Goal: Register for event/course

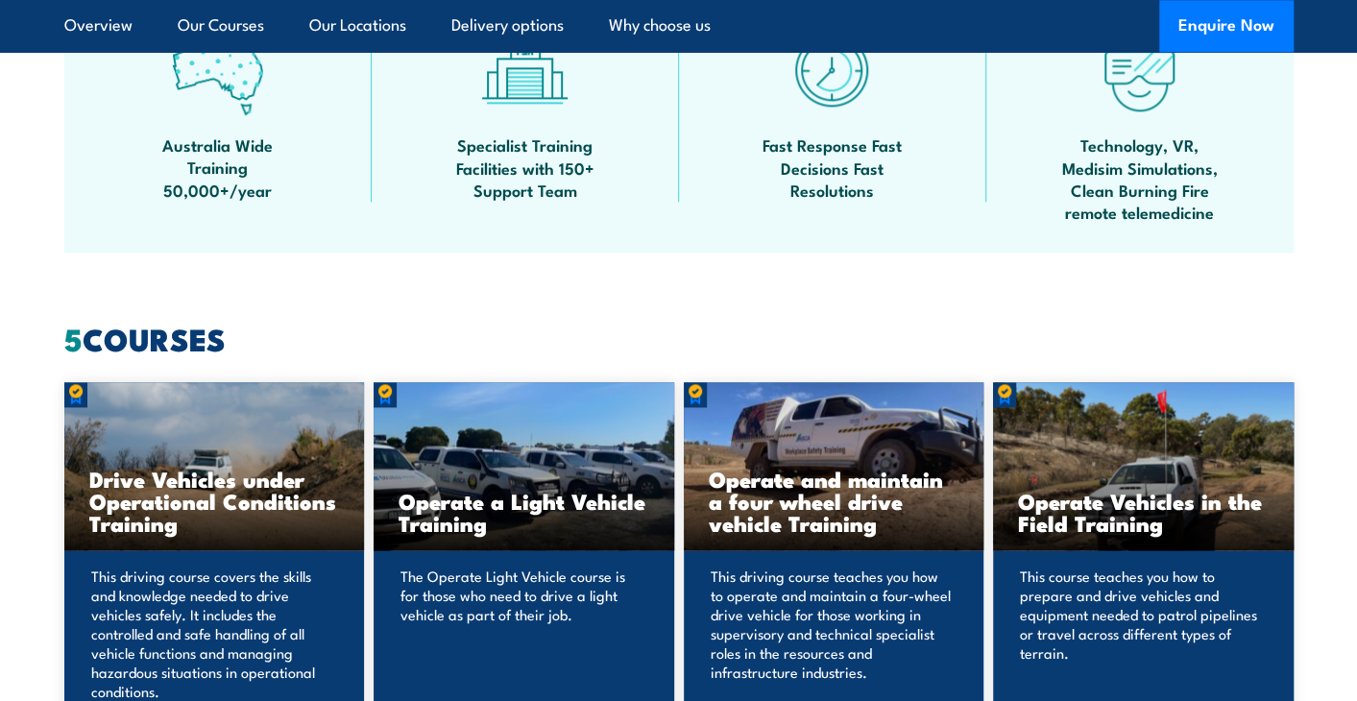
scroll to position [1518, 0]
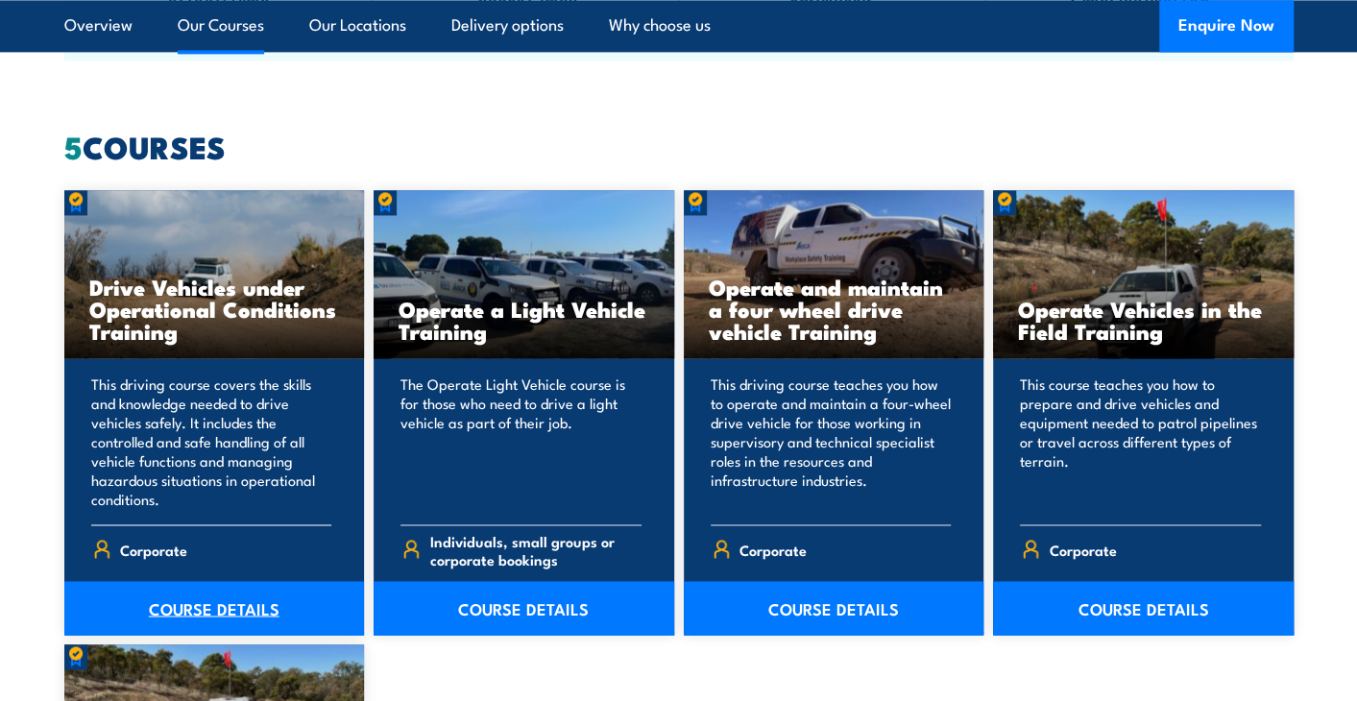
click at [194, 610] on link "COURSE DETAILS" at bounding box center [214, 608] width 301 height 54
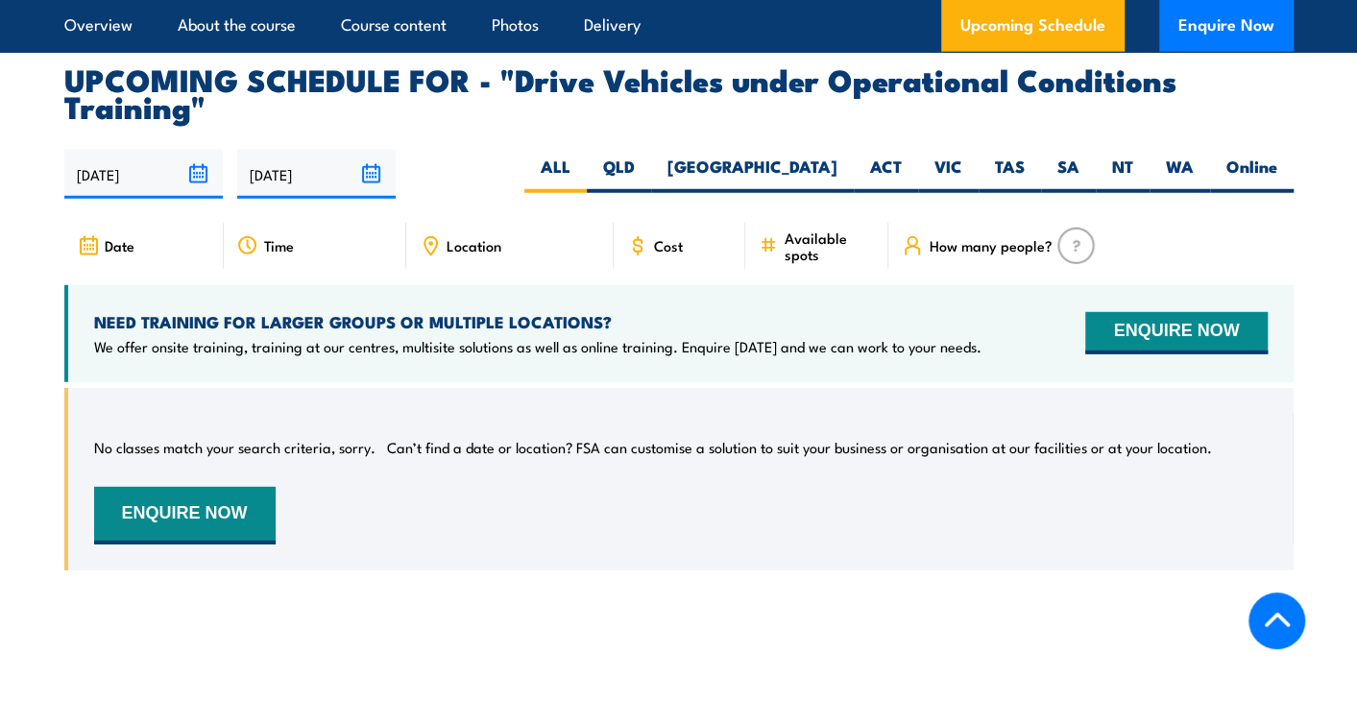
scroll to position [2881, 0]
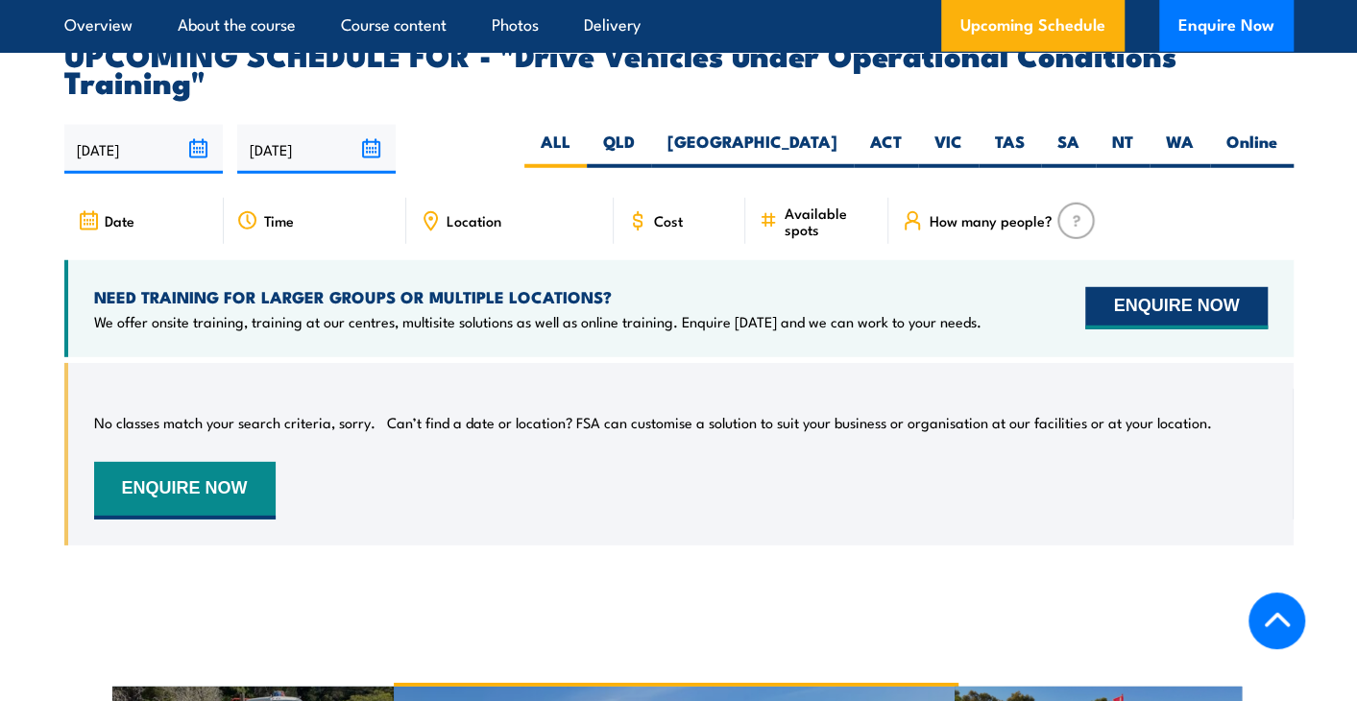
click at [1197, 312] on button "ENQUIRE NOW" at bounding box center [1175, 308] width 181 height 42
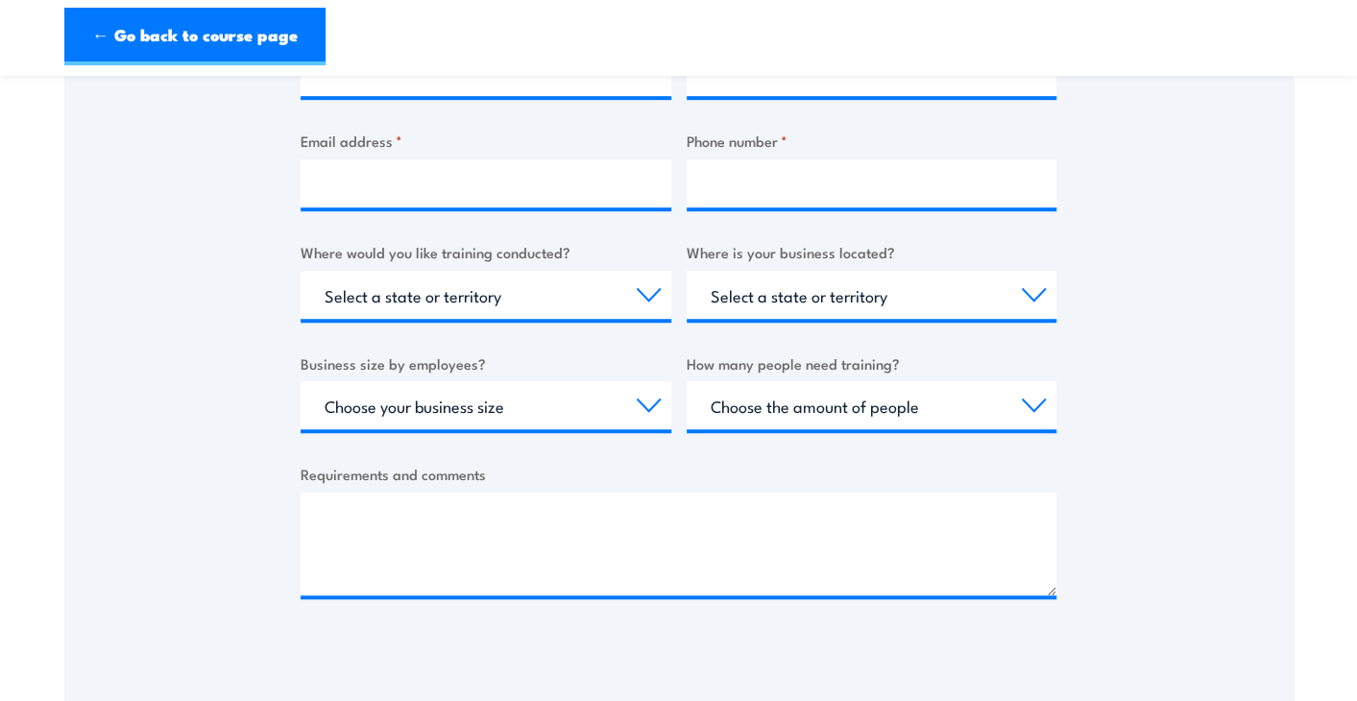
scroll to position [672, 0]
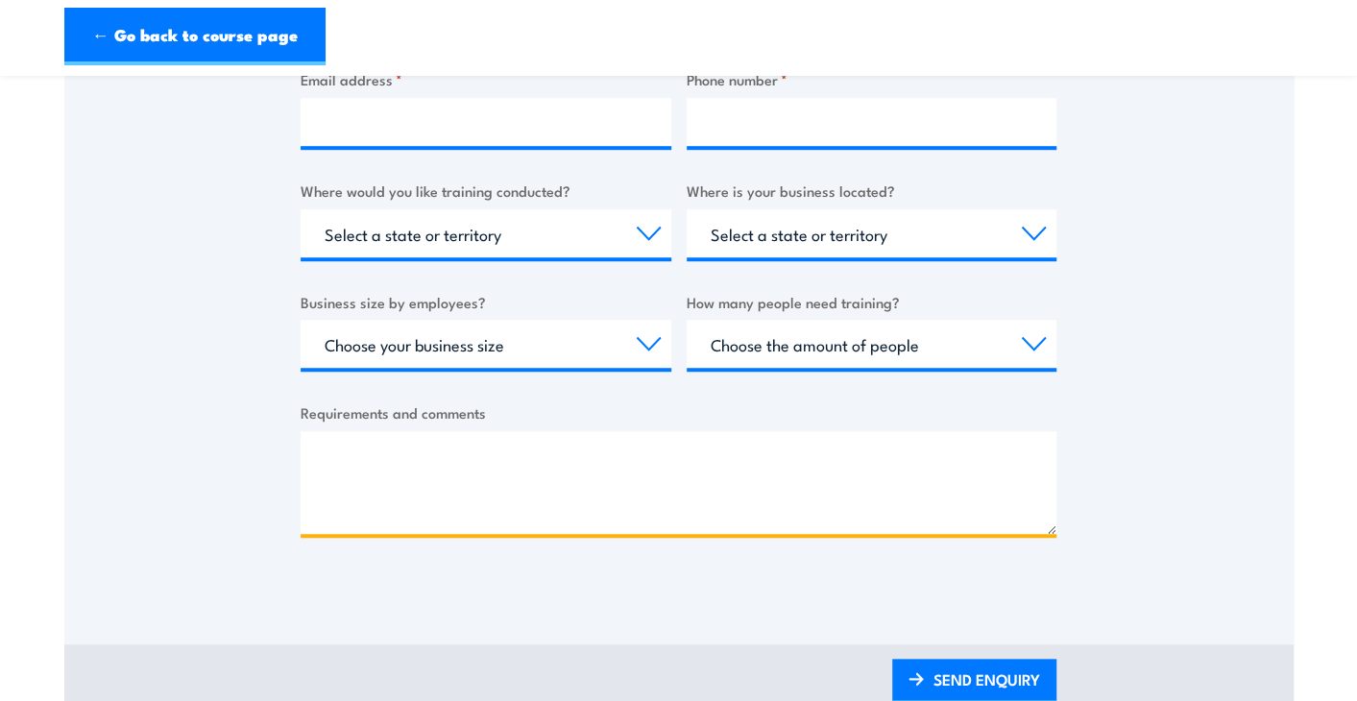
click at [418, 452] on textarea "Requirements and comments" at bounding box center [679, 482] width 756 height 103
paste textarea "need to complete this course for a new position, PUAVEH001 - Drive Vehicles Und…"
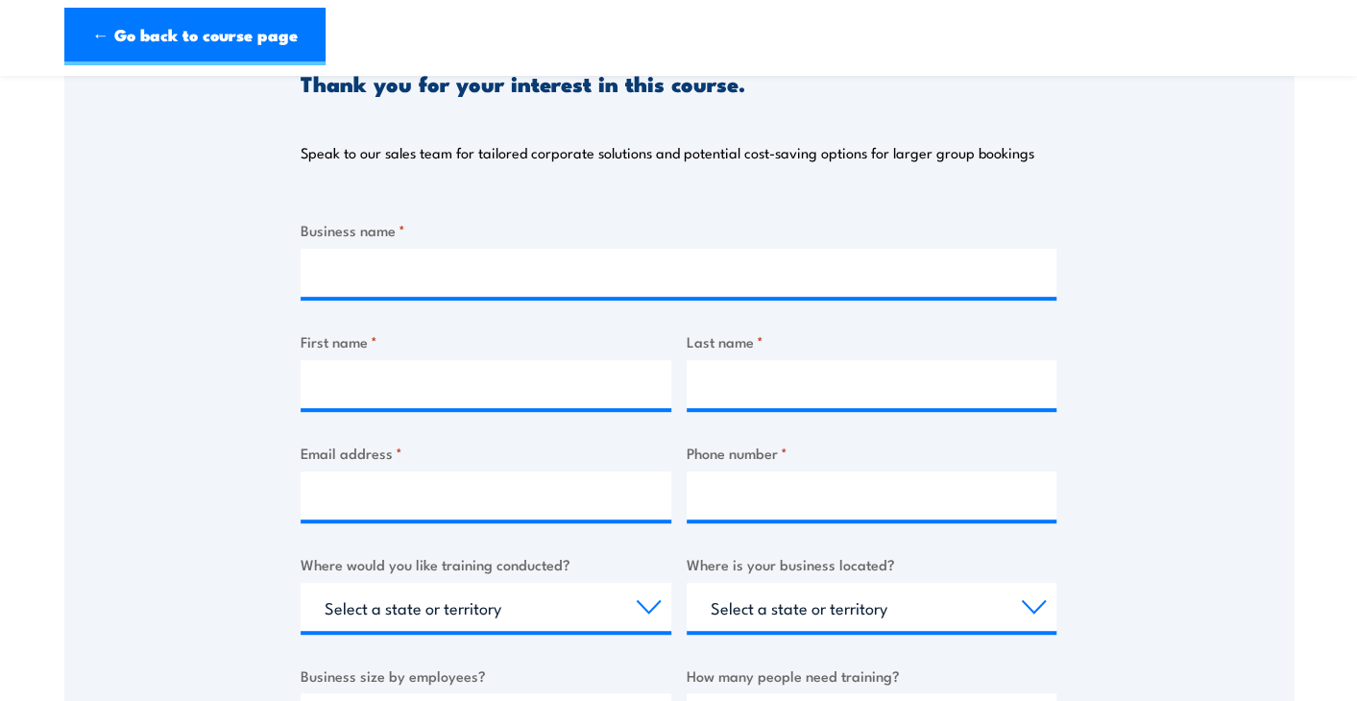
scroll to position [288, 0]
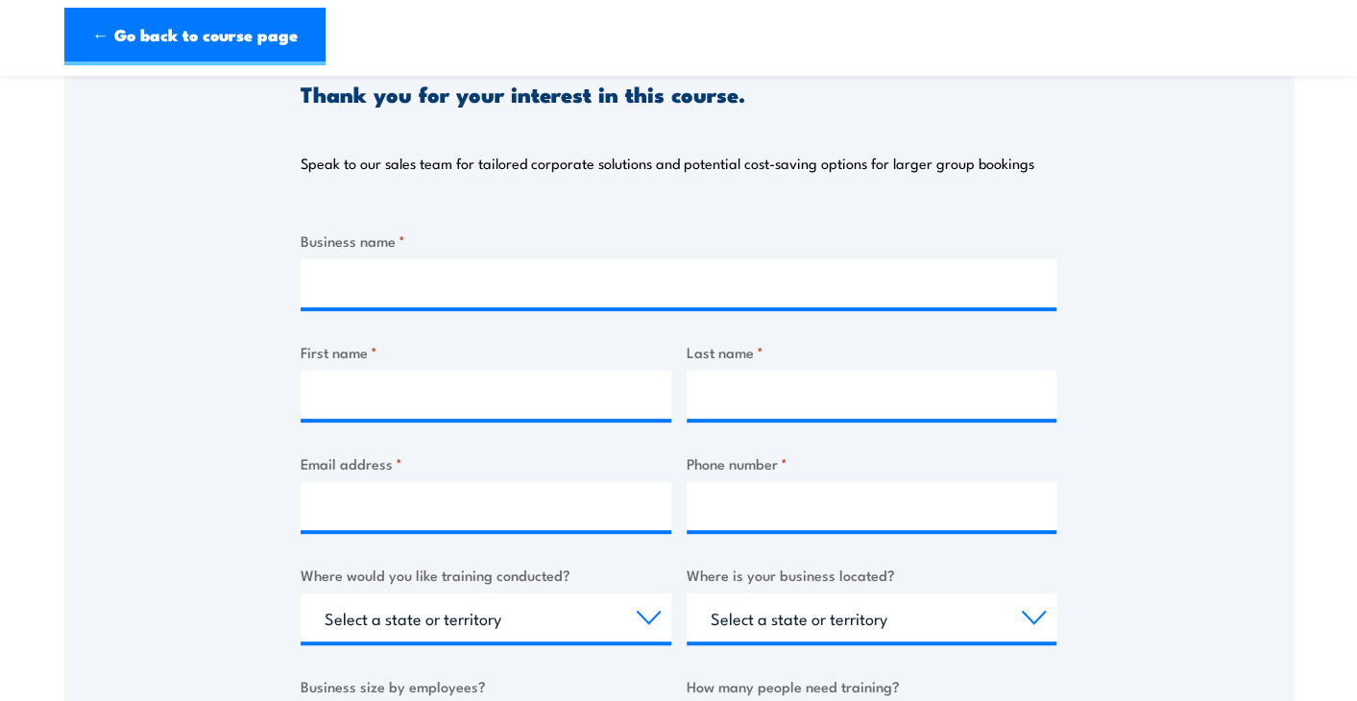
type textarea "need to complete this course for a new position, PUAVEH001 - Drive Vehicles Und…"
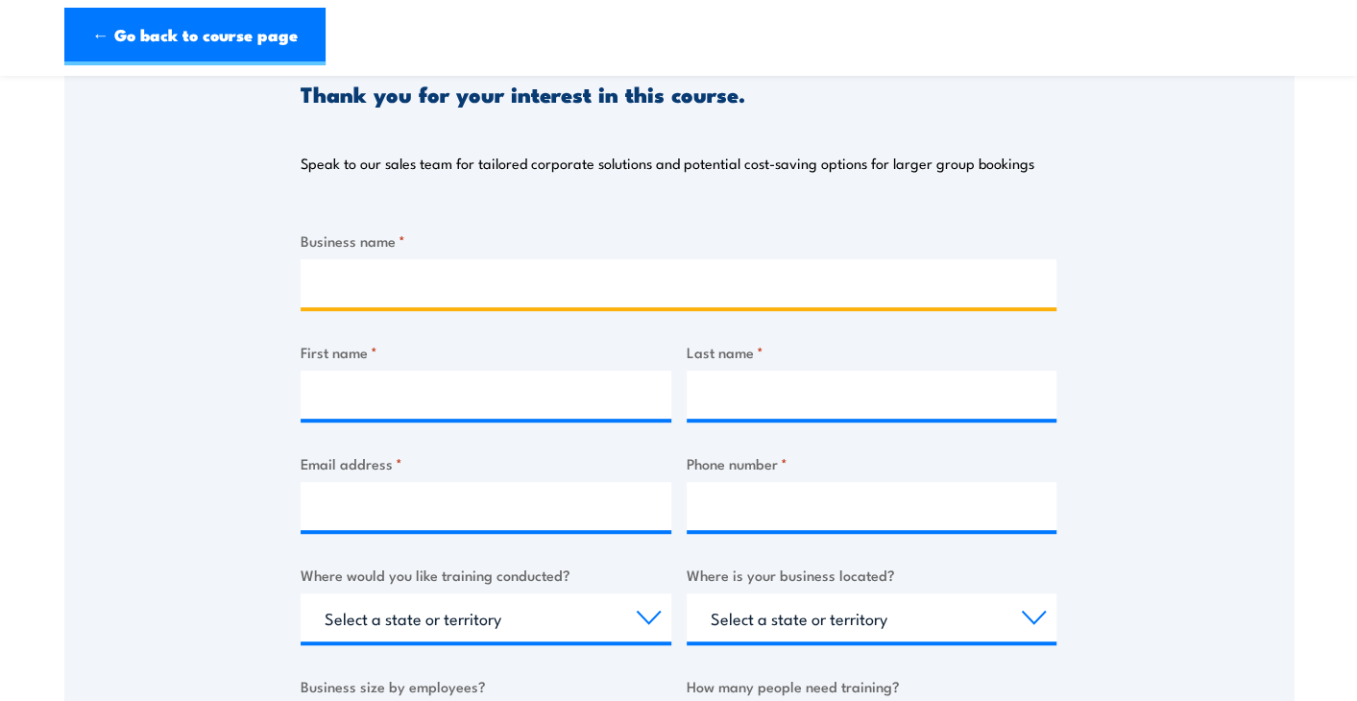
click at [424, 289] on input "Business name *" at bounding box center [679, 283] width 756 height 48
click at [356, 273] on input "Business name *" at bounding box center [679, 283] width 756 height 48
click at [328, 278] on input "Business name *" at bounding box center [679, 283] width 756 height 48
type input "ers"
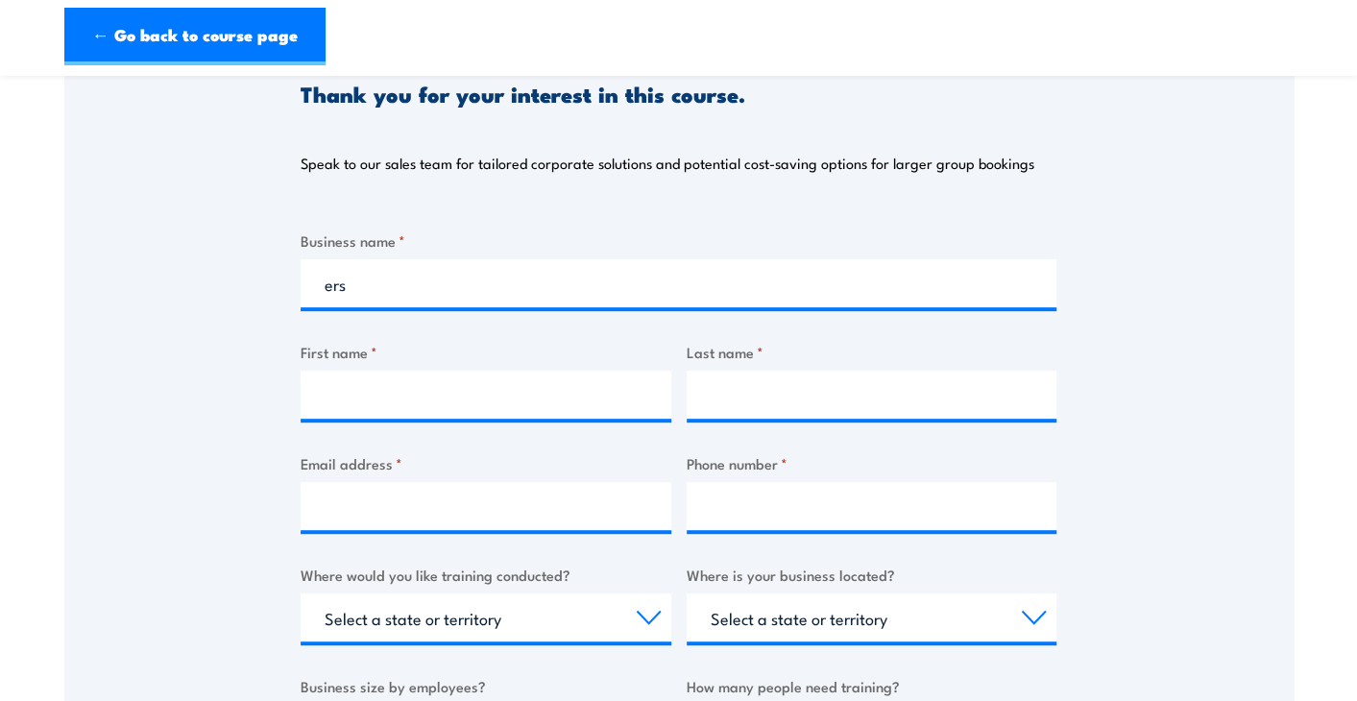
click at [769, 176] on div "Thank you for your interest in this course. Speak to our sales team for tailore…" at bounding box center [679, 105] width 756 height 181
click at [380, 402] on input "First name *" at bounding box center [486, 395] width 371 height 48
type input "Dean"
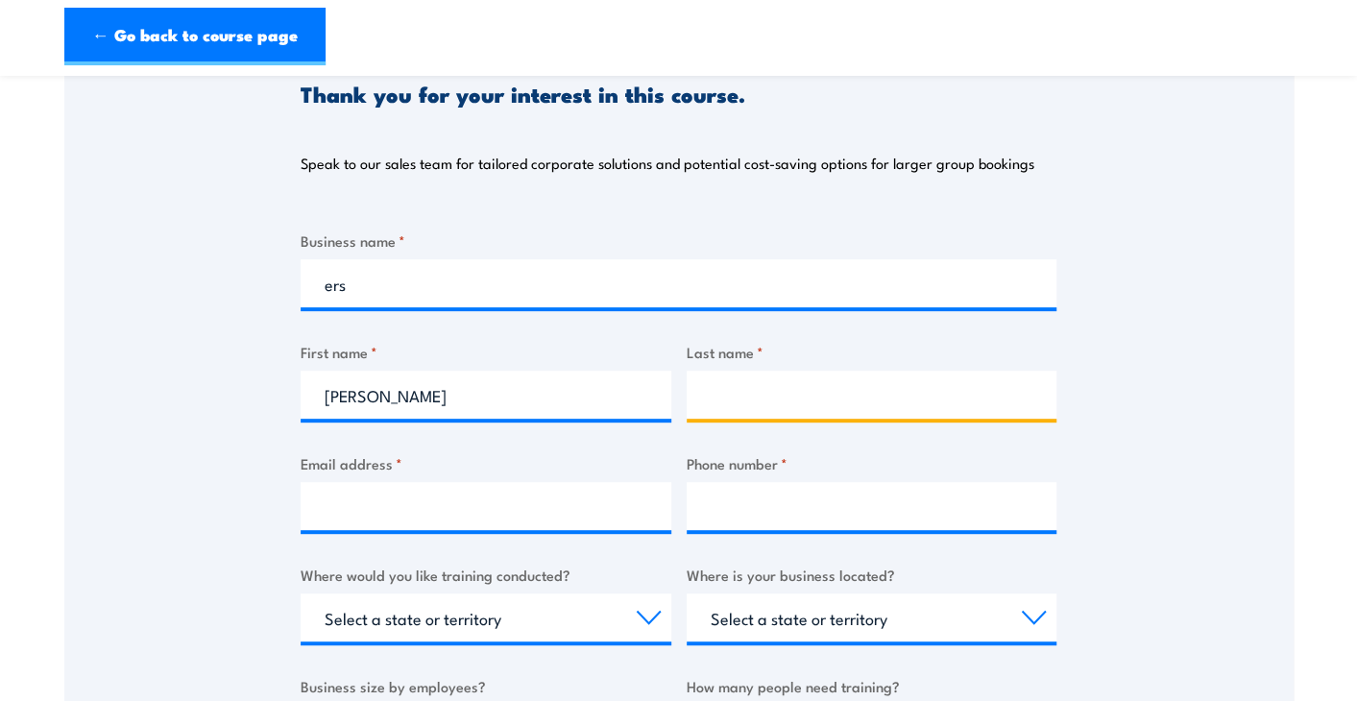
type input "Gamblin"
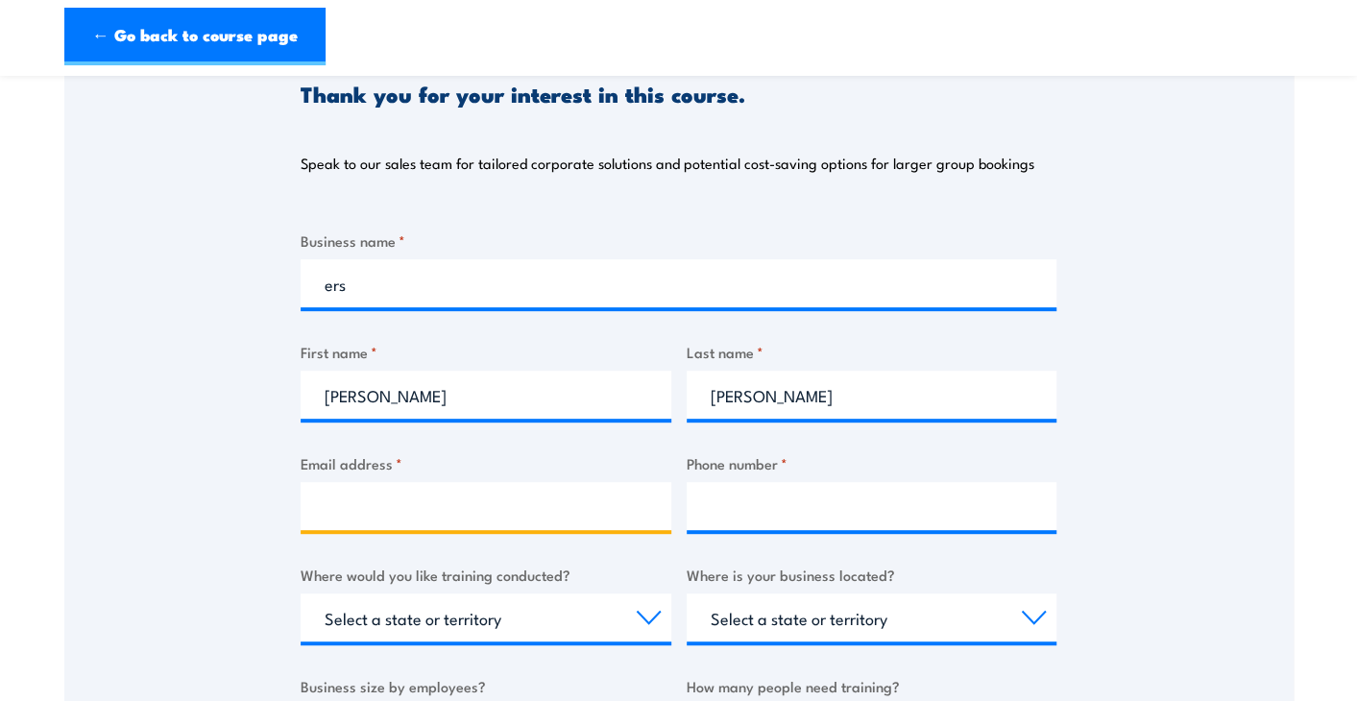
type input "dean0g@yahoo.com"
type input "0409781290"
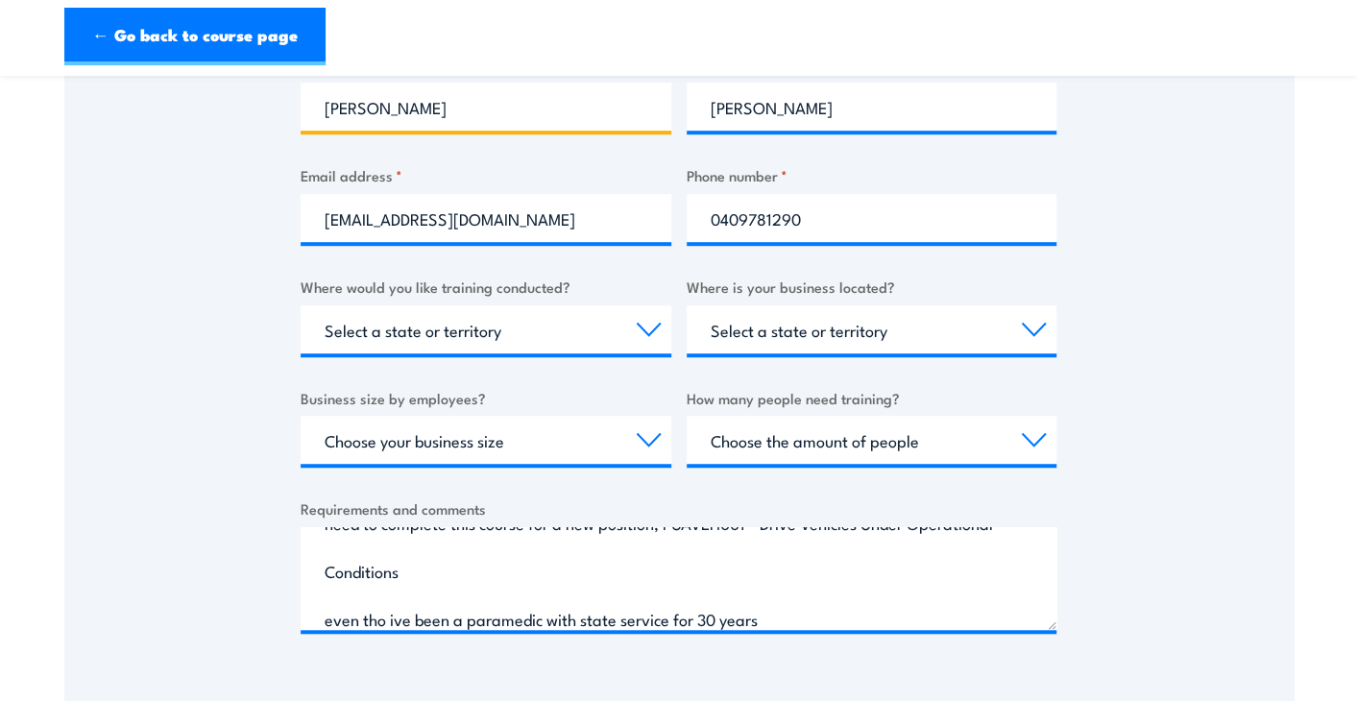
scroll to position [672, 0]
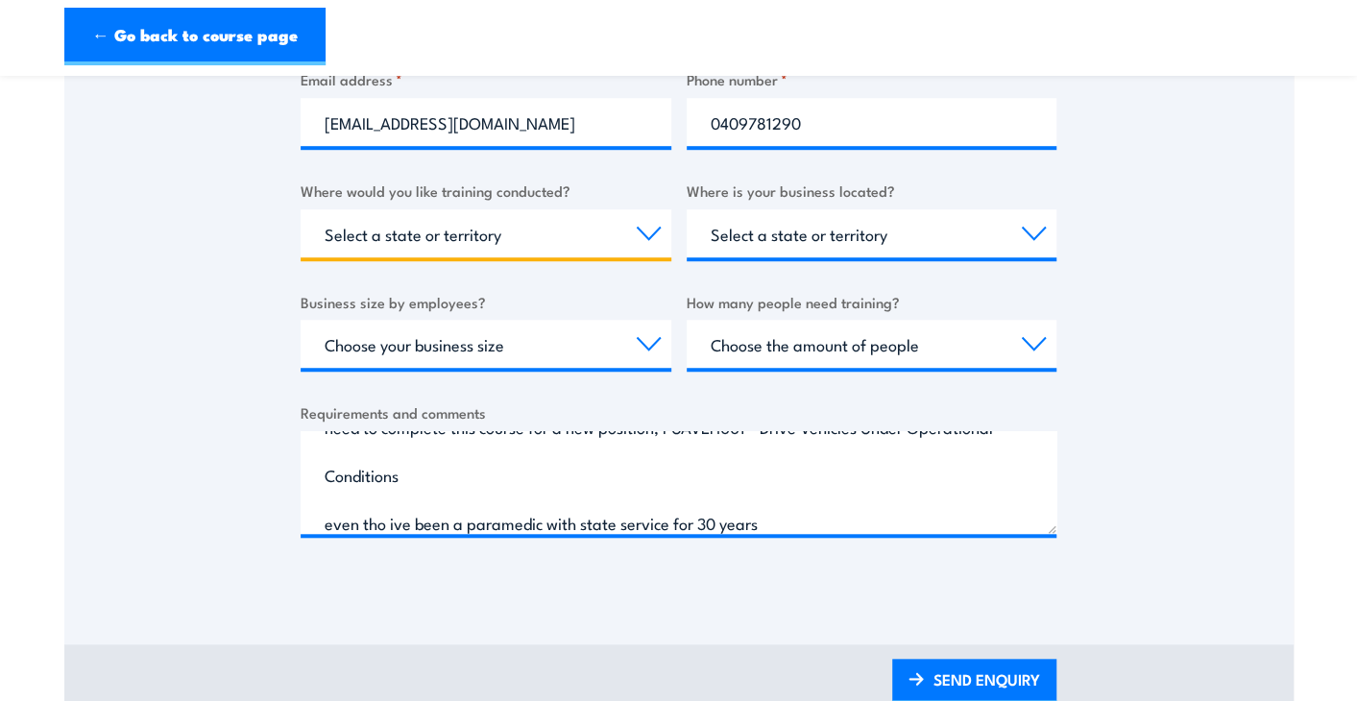
click at [432, 222] on select "Select a state or territory Nationally - multiple locations QLD NSW VIC SA ACT …" at bounding box center [486, 233] width 371 height 48
select select "Nationally - multiple locations"
click at [301, 209] on select "Select a state or territory Nationally - multiple locations QLD NSW VIC SA ACT …" at bounding box center [486, 233] width 371 height 48
click at [872, 236] on select "Select a state or territory QLD NSW VIC SA ACT WA TAS NT" at bounding box center [872, 233] width 371 height 48
select select "WA"
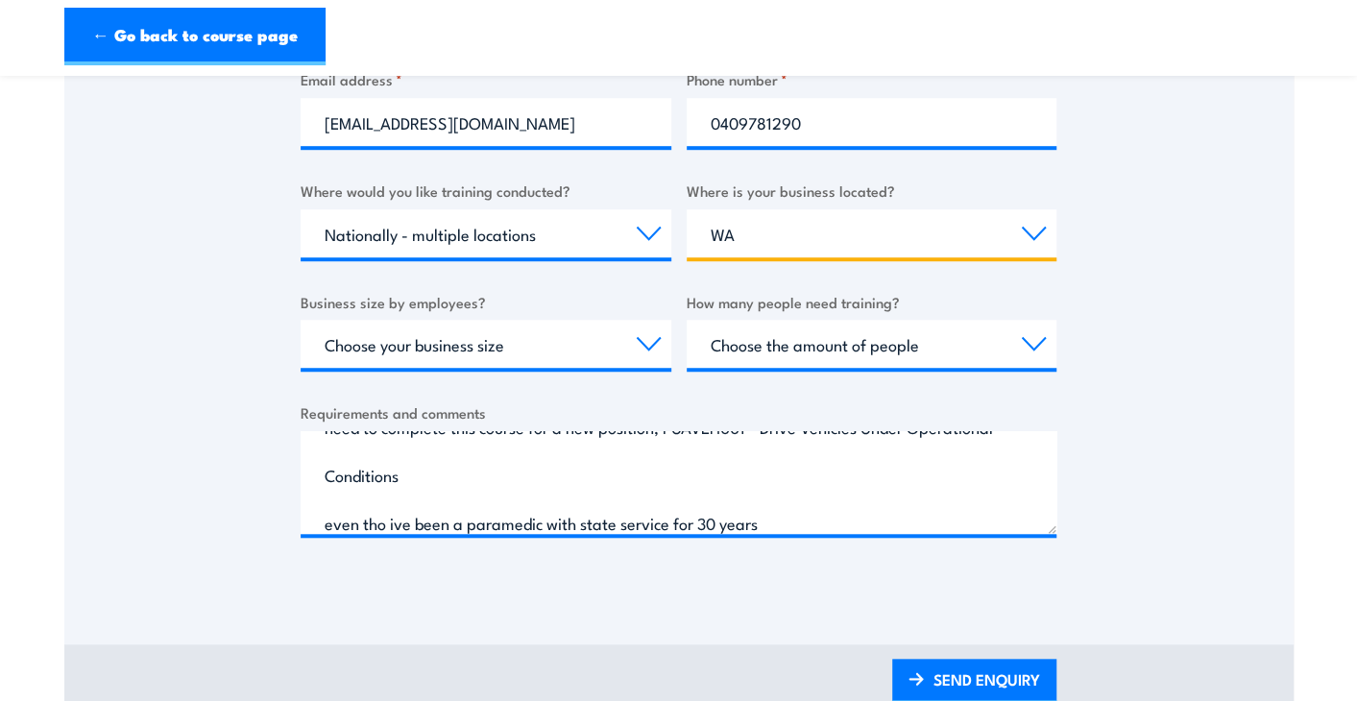
click at [687, 209] on select "Select a state or territory QLD NSW VIC SA ACT WA TAS NT" at bounding box center [872, 233] width 371 height 48
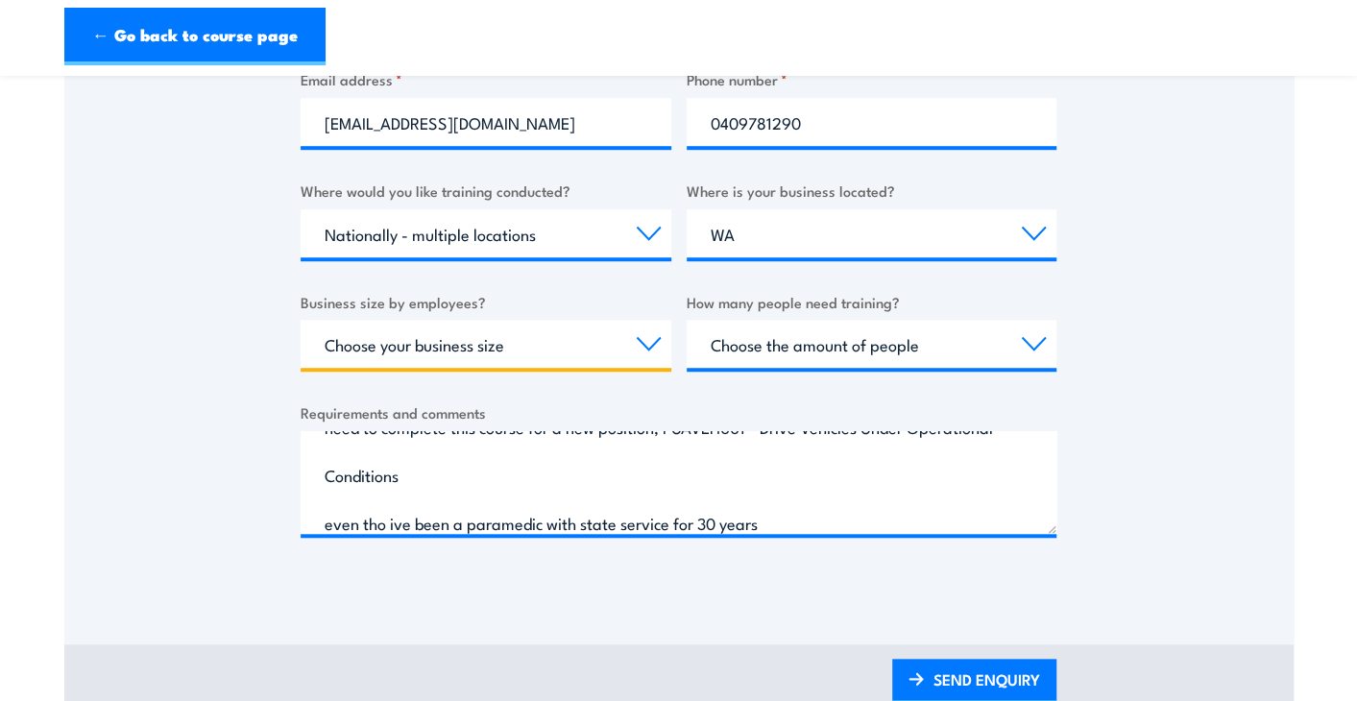
click at [546, 339] on select "Choose your business size 1 to 19 20 to 199 200+" at bounding box center [486, 344] width 371 height 48
select select "1 to 19"
click at [301, 320] on select "Choose your business size 1 to 19 20 to 199 200+" at bounding box center [486, 344] width 371 height 48
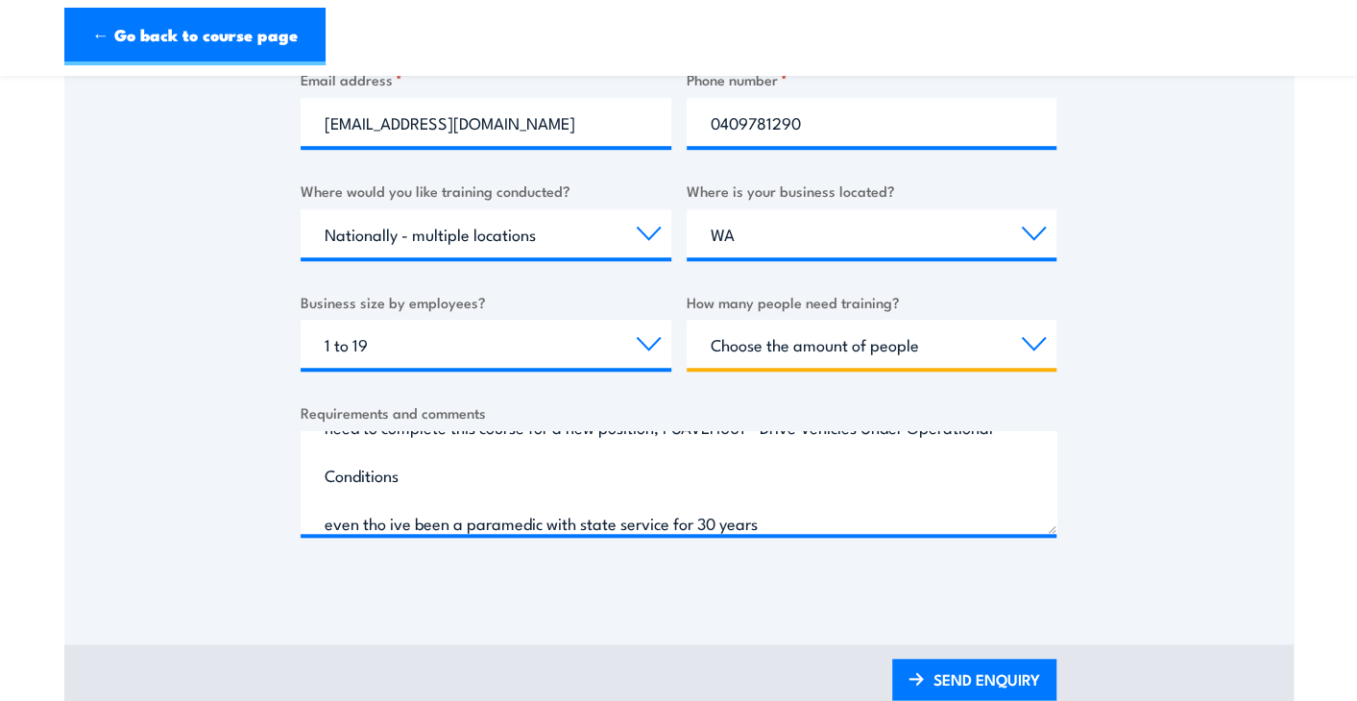
click at [791, 349] on select "Choose the amount of people 1 to 4 5 to 19 20+" at bounding box center [872, 344] width 371 height 48
select select "1 to 4"
click at [687, 320] on select "Choose the amount of people 1 to 4 5 to 19 20+" at bounding box center [872, 344] width 371 height 48
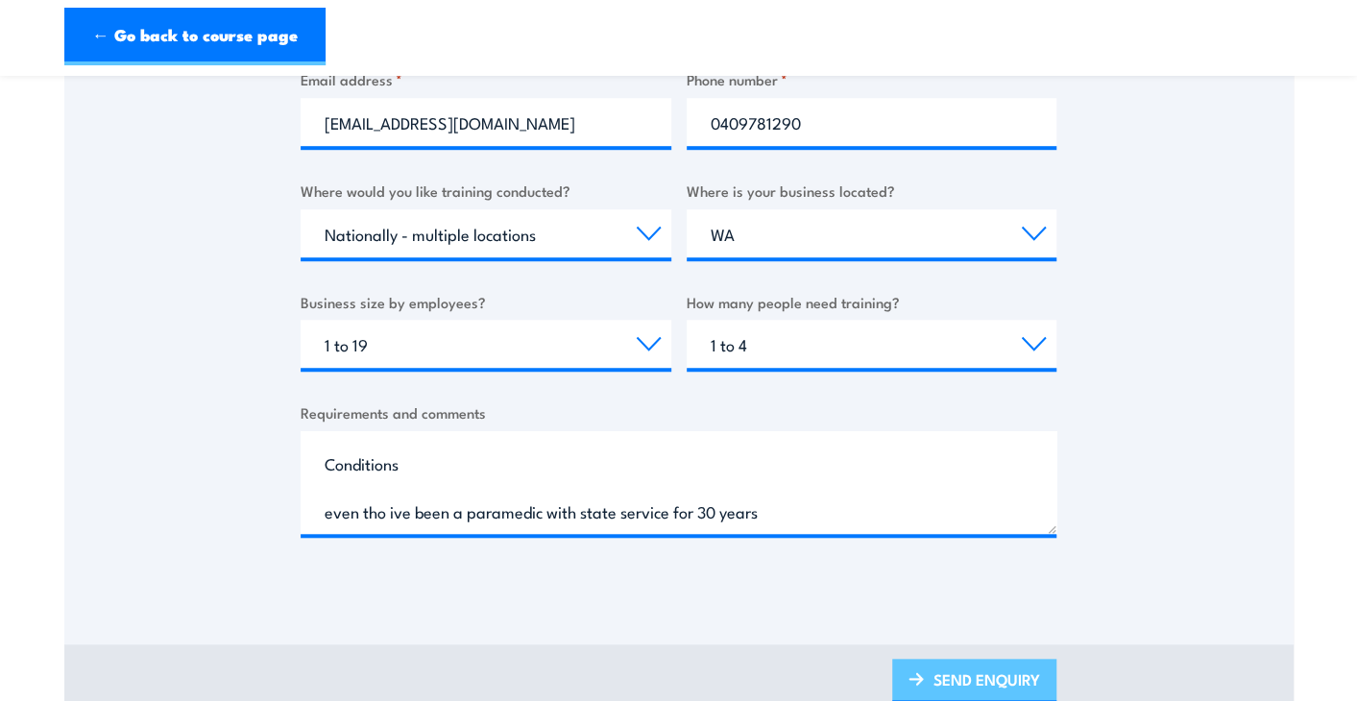
click at [995, 668] on link "SEND ENQUIRY" at bounding box center [974, 681] width 164 height 45
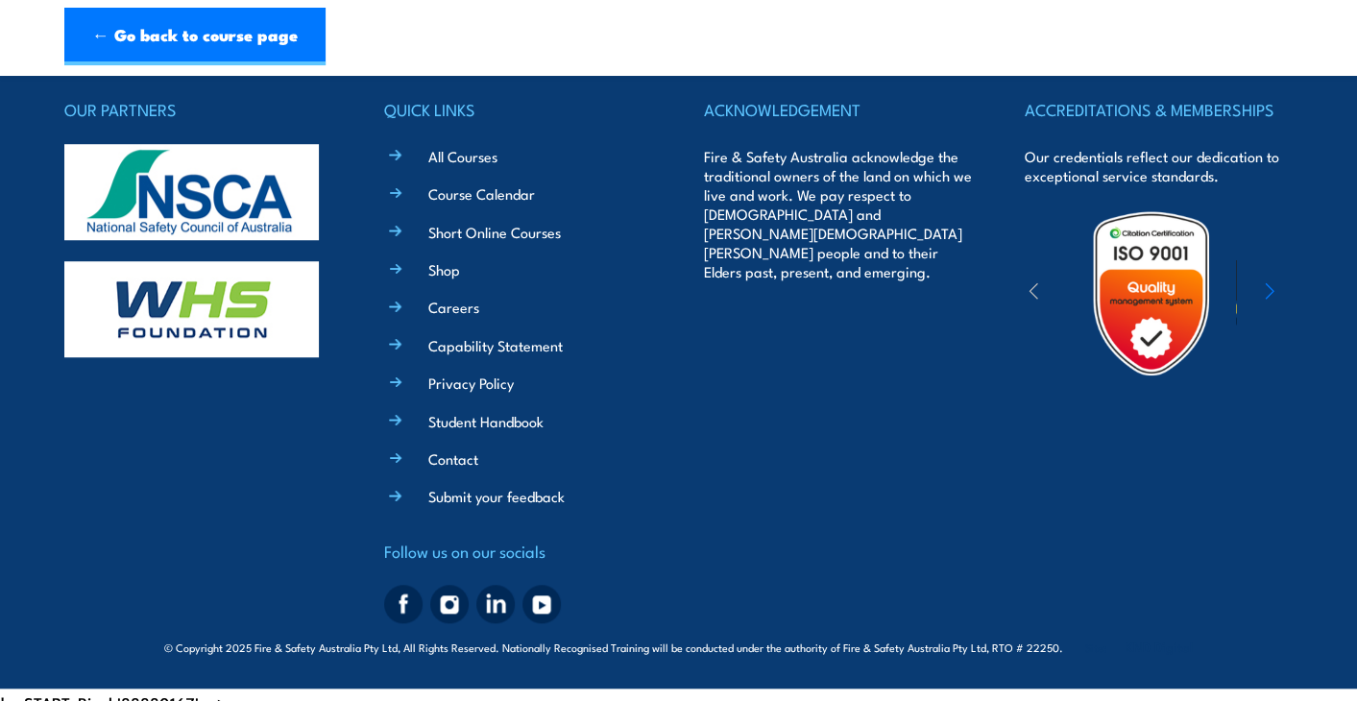
scroll to position [728, 0]
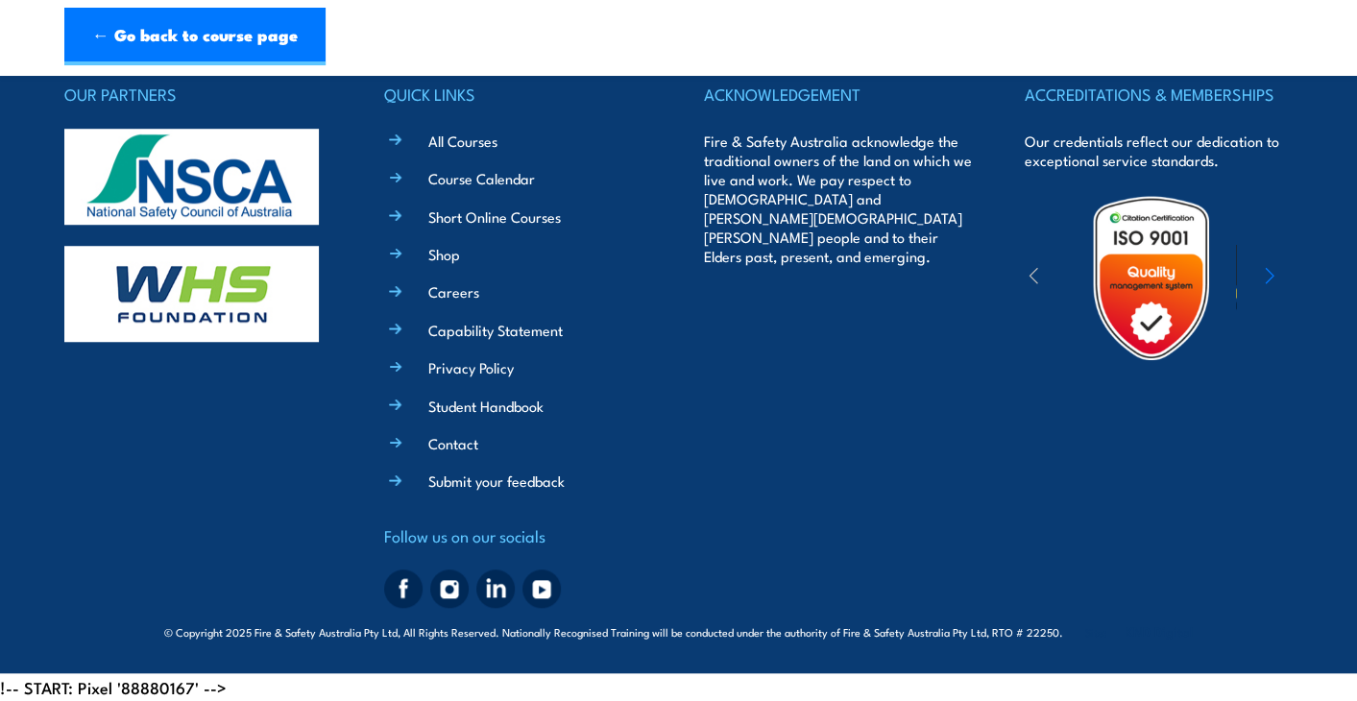
click at [1000, 401] on div "OUR PARTNERS QUICK LINKS All Courses Course Calendar Short Online Courses Shop …" at bounding box center [678, 348] width 1229 height 535
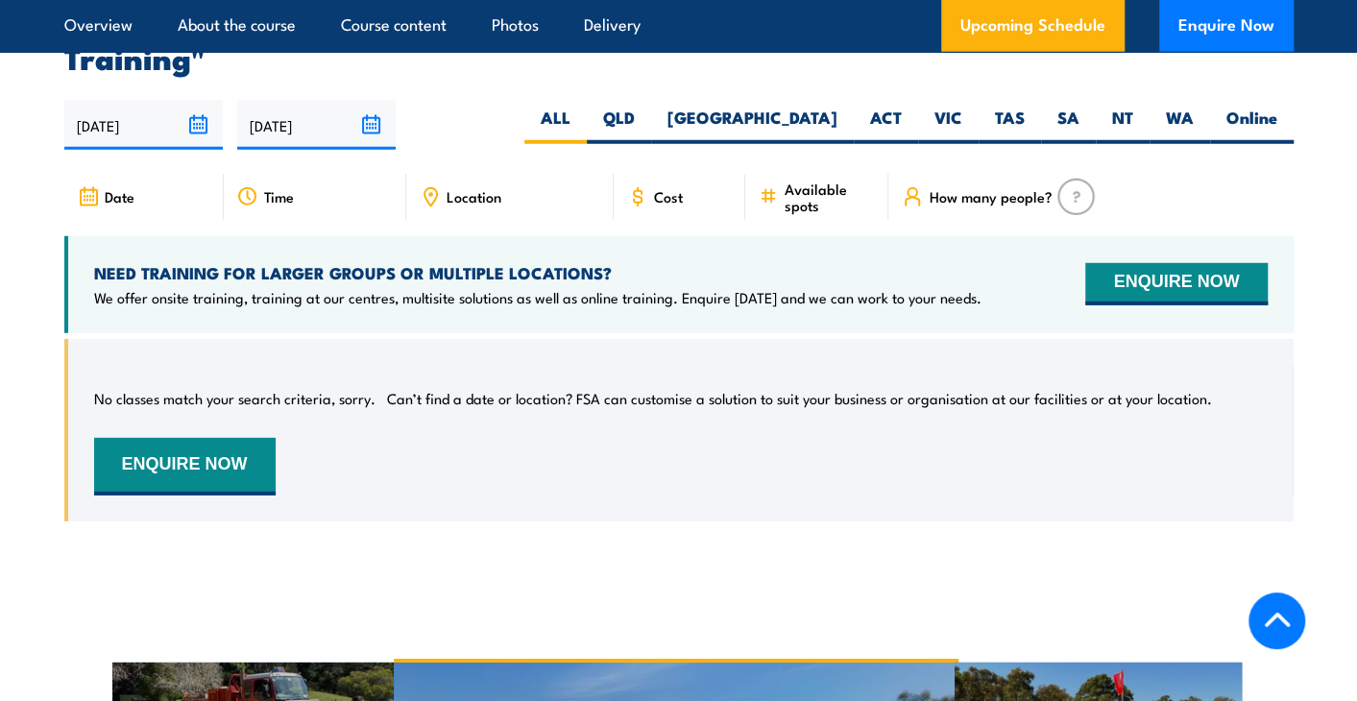
scroll to position [2881, 0]
